Goal: Information Seeking & Learning: Learn about a topic

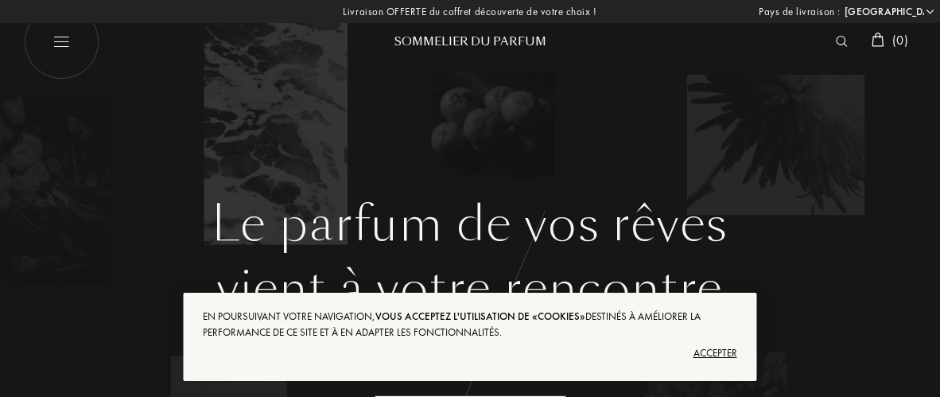
select select "FR"
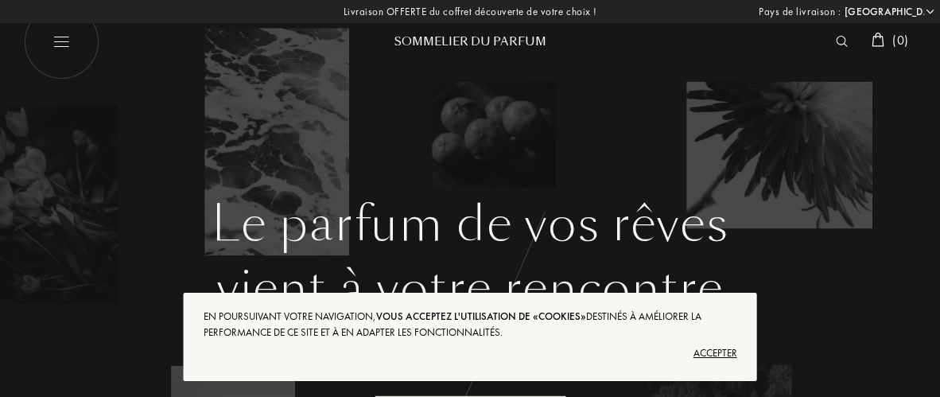
click at [726, 352] on div "Accepter" at bounding box center [470, 352] width 534 height 25
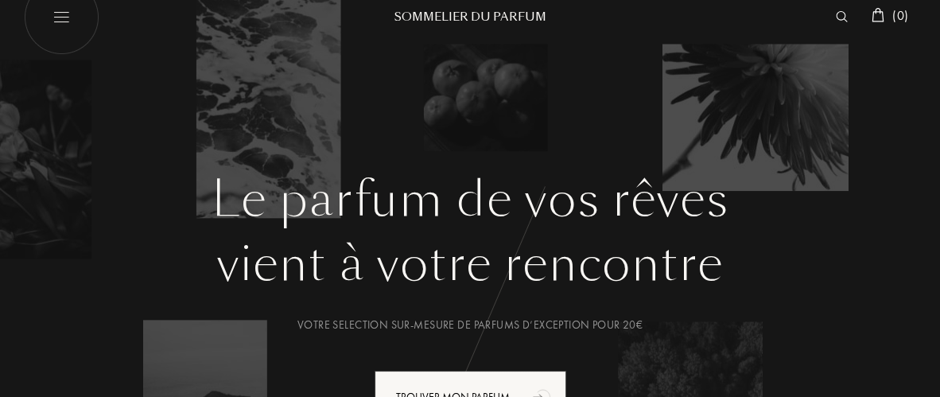
click at [63, 25] on img at bounding box center [62, 17] width 76 height 76
select select "FR"
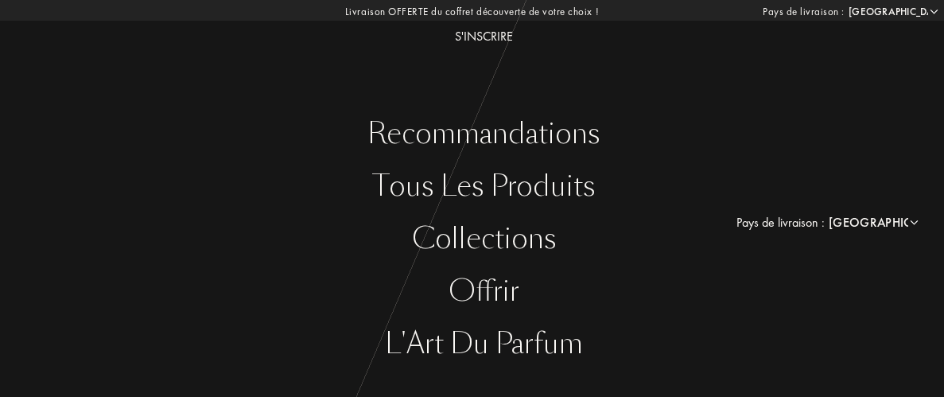
scroll to position [131, 0]
click at [501, 178] on div "Tous les produits" at bounding box center [484, 185] width 920 height 33
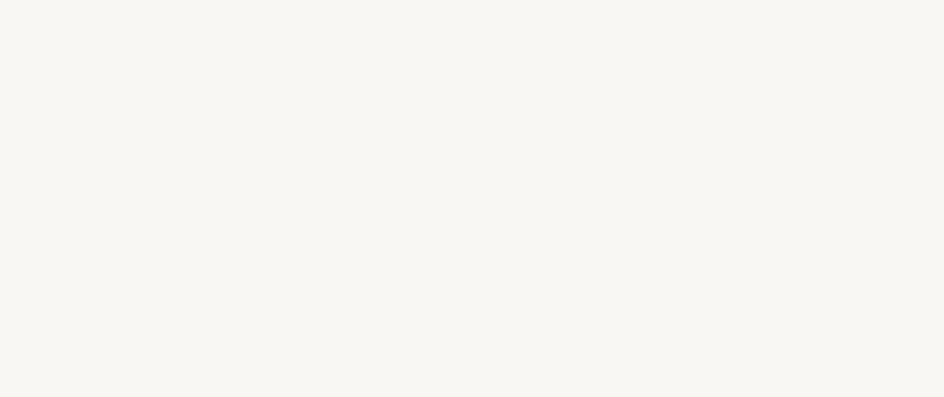
select select "FR"
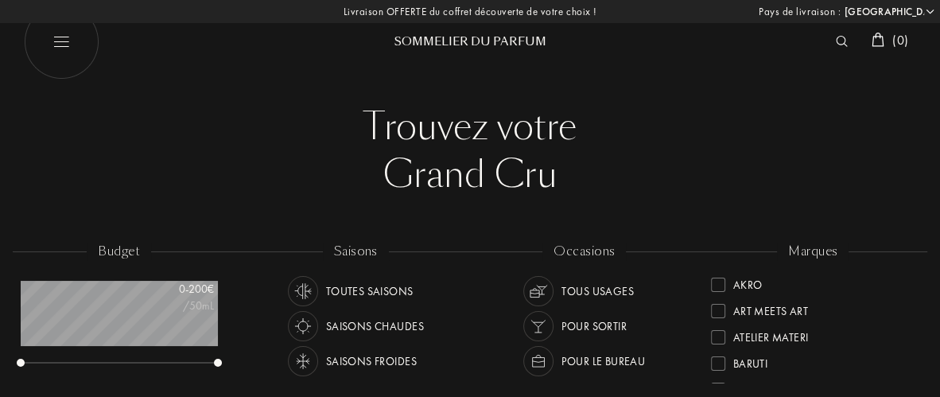
click at [836, 40] on img at bounding box center [842, 41] width 12 height 11
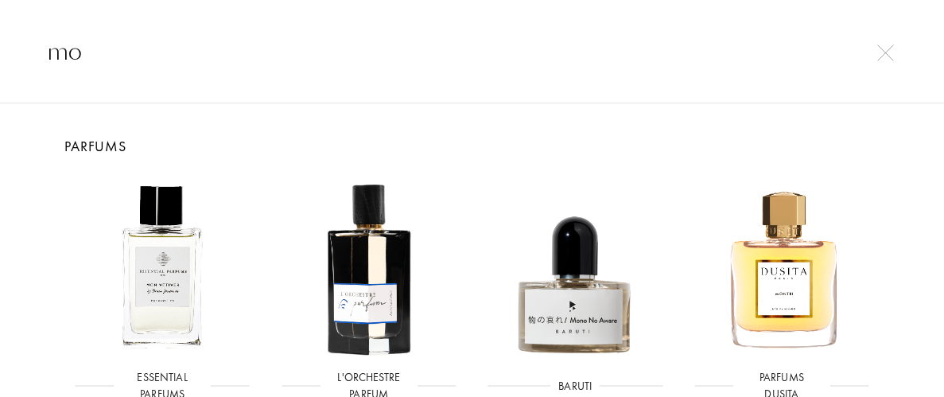
type input "m"
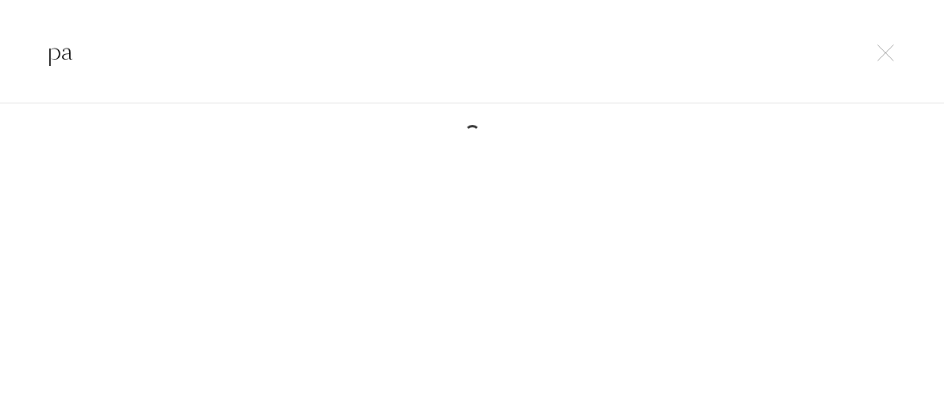
type input "p"
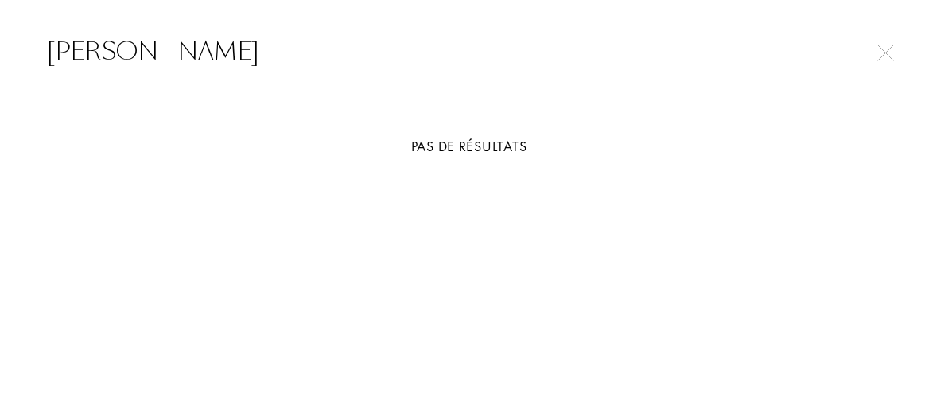
click at [898, 48] on input "yves saint laurent" at bounding box center [472, 51] width 944 height 36
type input "yves saint laurent"
click at [888, 50] on img at bounding box center [885, 53] width 17 height 17
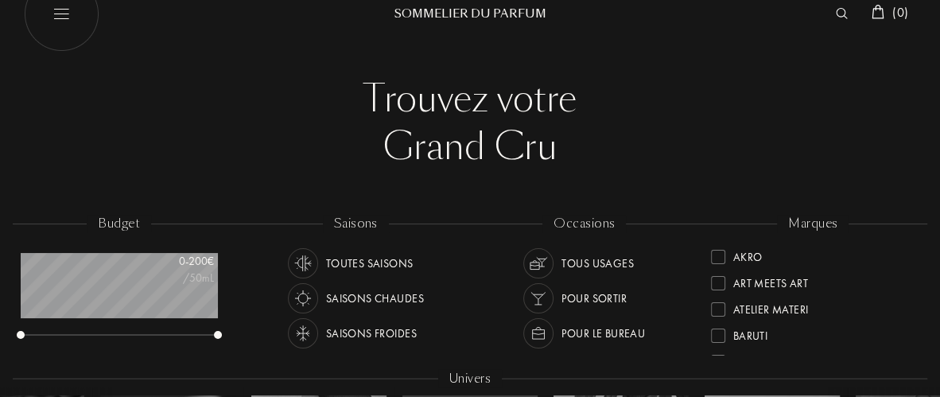
scroll to position [26, 0]
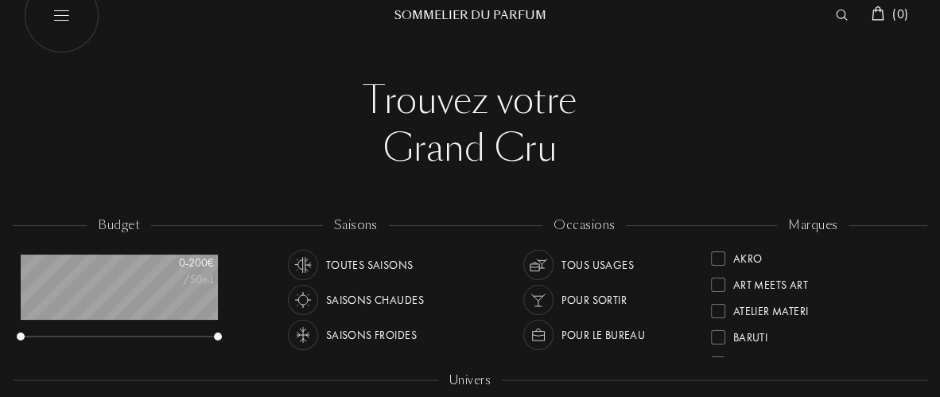
click at [361, 337] on div "Saisons froides" at bounding box center [371, 335] width 91 height 30
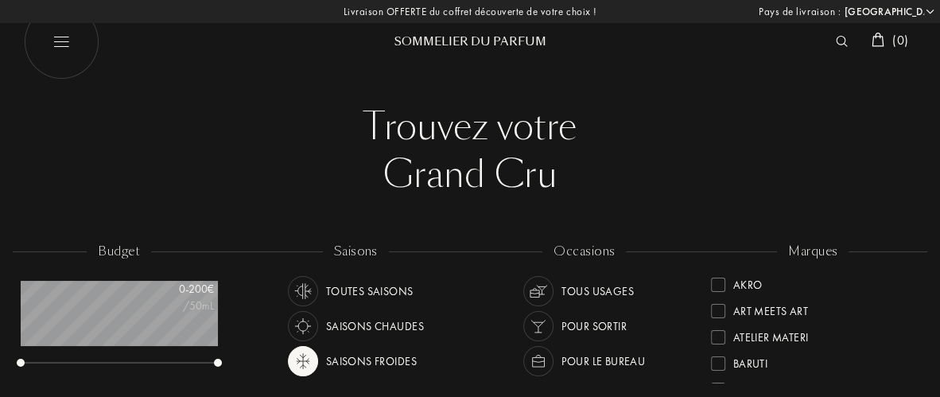
click at [60, 52] on img at bounding box center [62, 42] width 76 height 76
select select "FR"
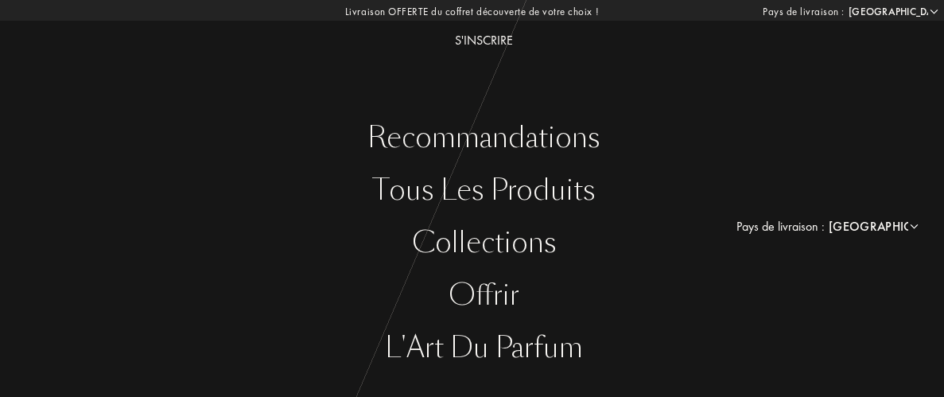
scroll to position [131, 0]
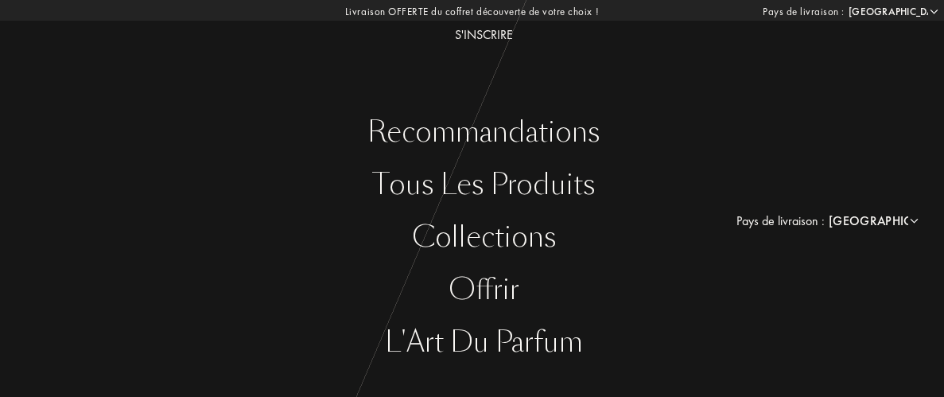
click at [529, 339] on div "L'Art du Parfum" at bounding box center [484, 342] width 920 height 33
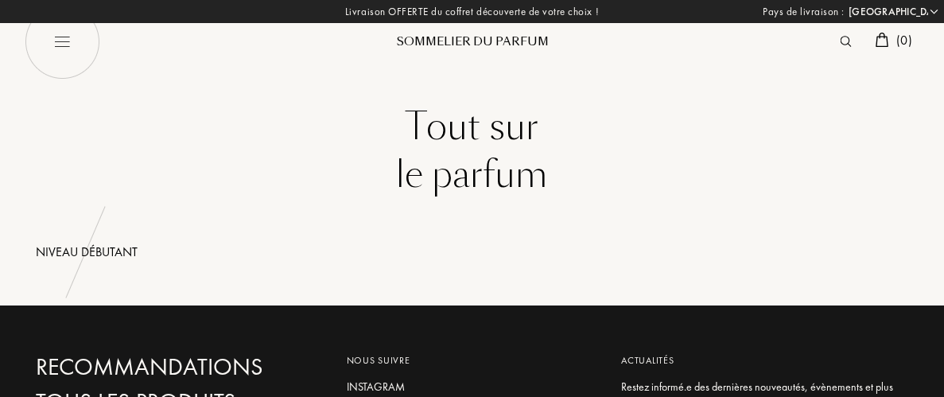
select select "FR"
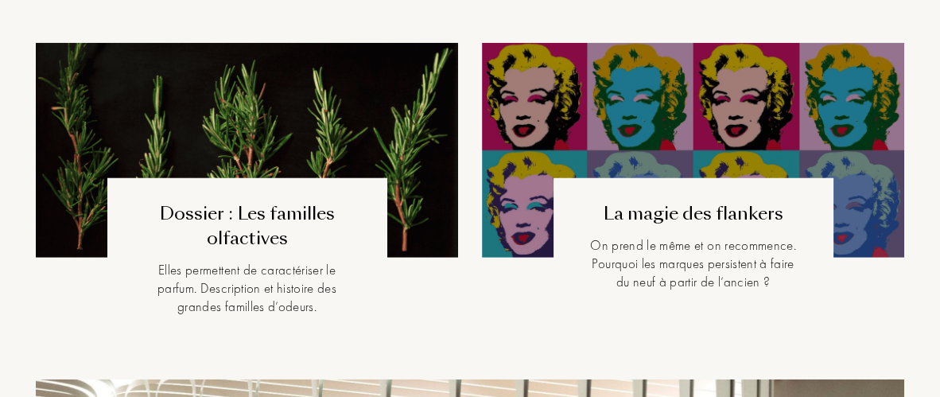
scroll to position [3601, 0]
